Goal: Find specific page/section: Find specific page/section

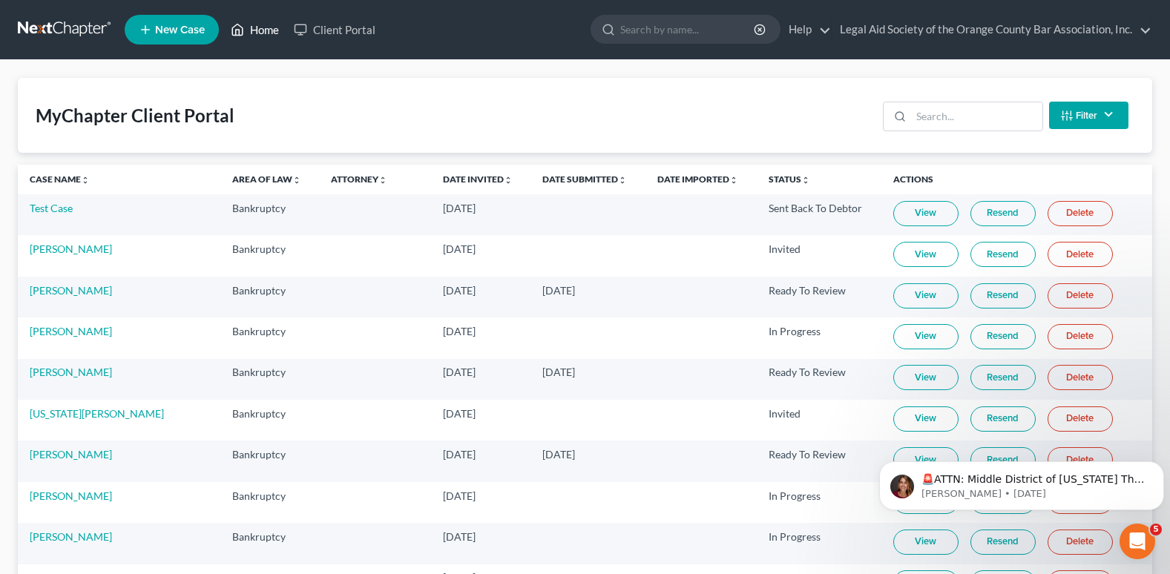
click at [255, 30] on link "Home" at bounding box center [254, 29] width 63 height 27
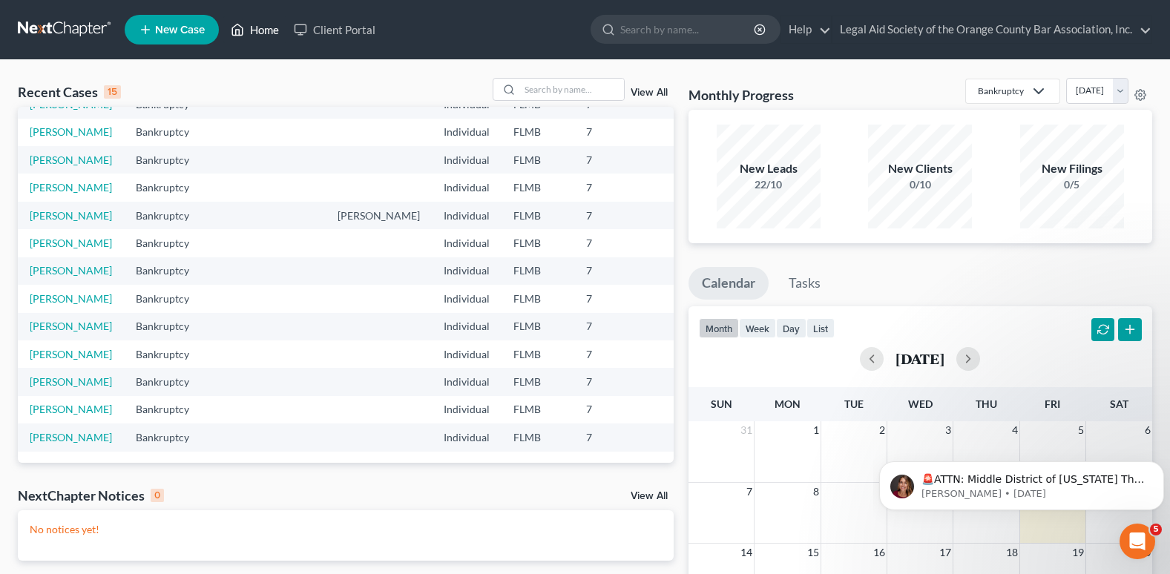
scroll to position [297, 0]
click at [318, 31] on link "Client Portal" at bounding box center [334, 29] width 96 height 27
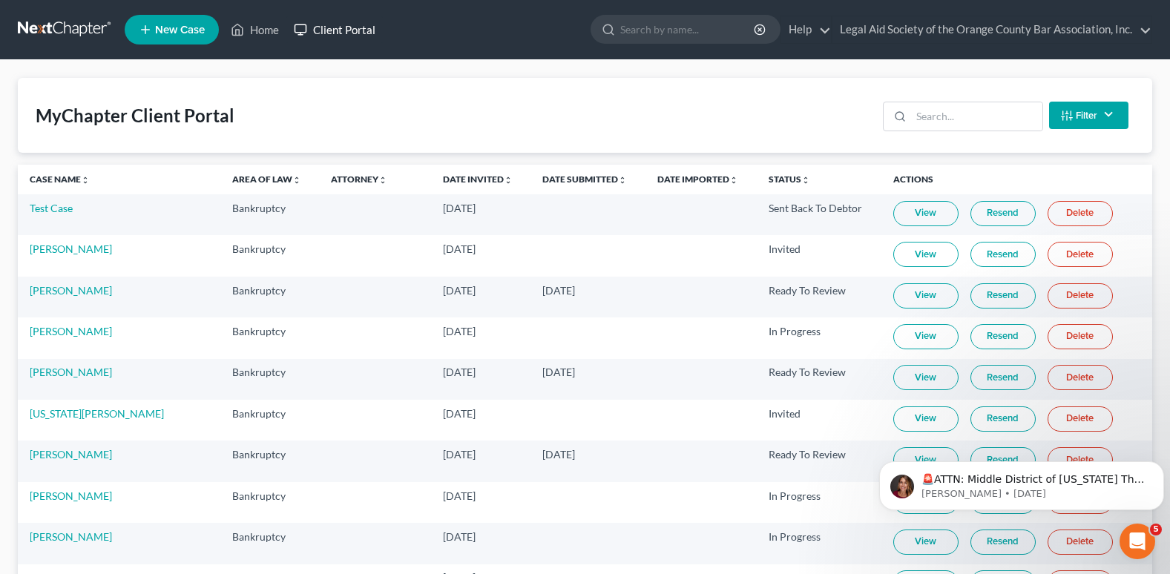
click at [369, 30] on link "Client Portal" at bounding box center [334, 29] width 96 height 27
click at [913, 120] on input "search" at bounding box center [976, 116] width 131 height 28
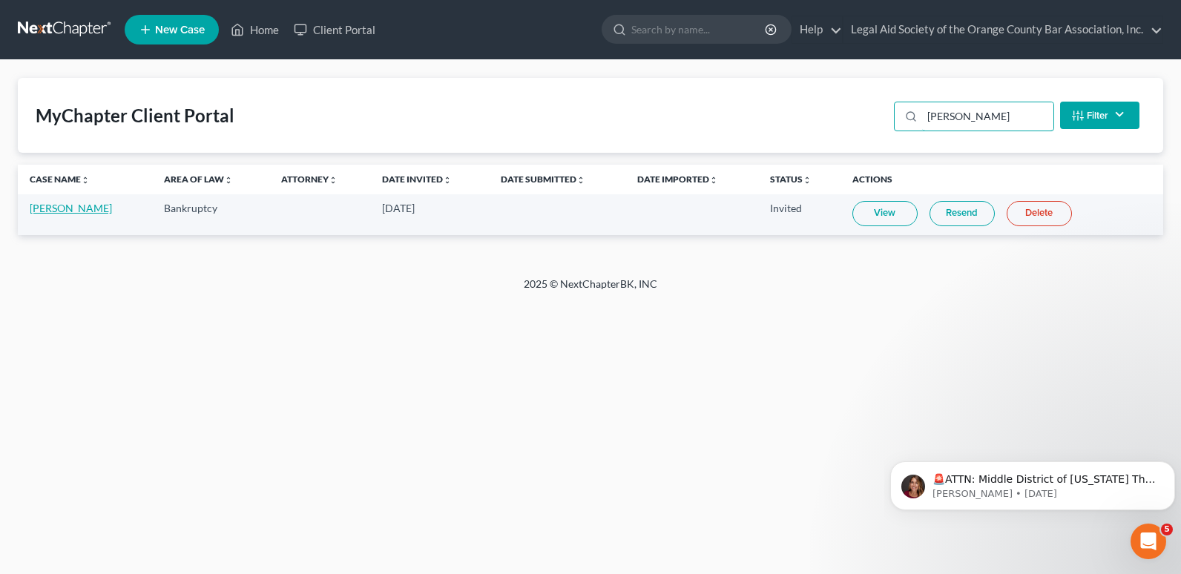
type input "taylor"
click at [71, 212] on link "[PERSON_NAME]" at bounding box center [71, 208] width 82 height 13
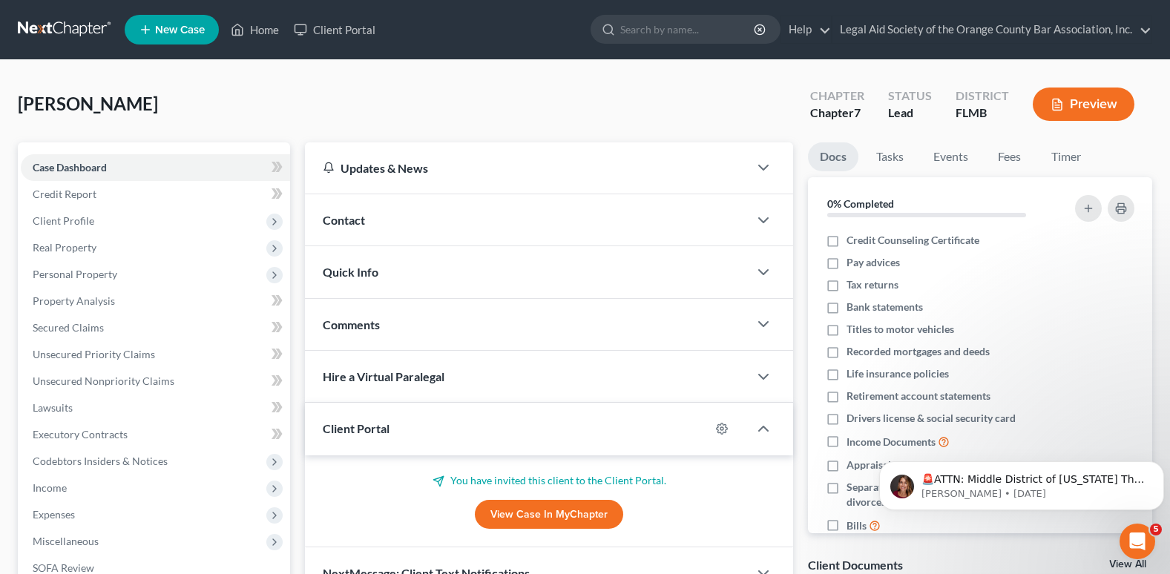
click at [361, 225] on span "Contact" at bounding box center [344, 220] width 42 height 14
